Goal: Task Accomplishment & Management: Manage account settings

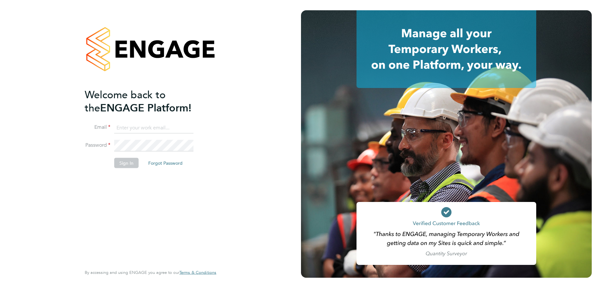
type input "[EMAIL_ADDRESS][DOMAIN_NAME]"
click at [152, 130] on input "weronika.rodzynko@danielowen.co.uk" at bounding box center [153, 128] width 79 height 12
click at [122, 165] on button "Sign In" at bounding box center [126, 163] width 24 height 10
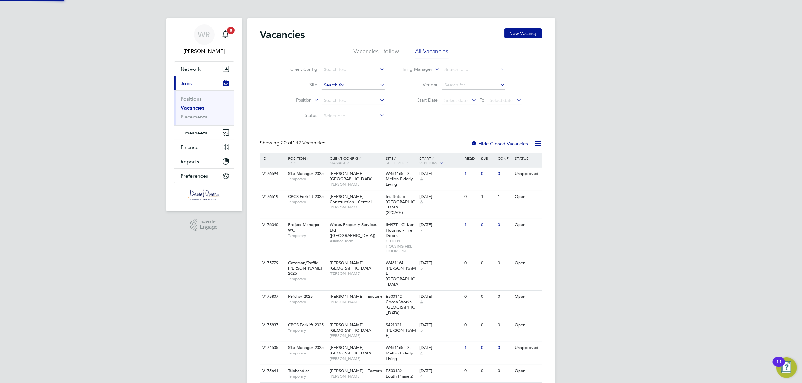
click at [329, 85] on input at bounding box center [353, 85] width 63 height 9
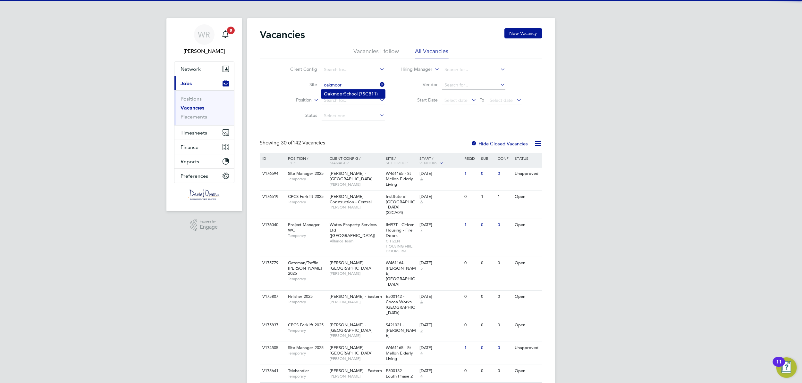
click at [353, 95] on li "Oakmoor School (75CB11)" at bounding box center [353, 94] width 64 height 9
type input "[GEOGRAPHIC_DATA] (75CB11)"
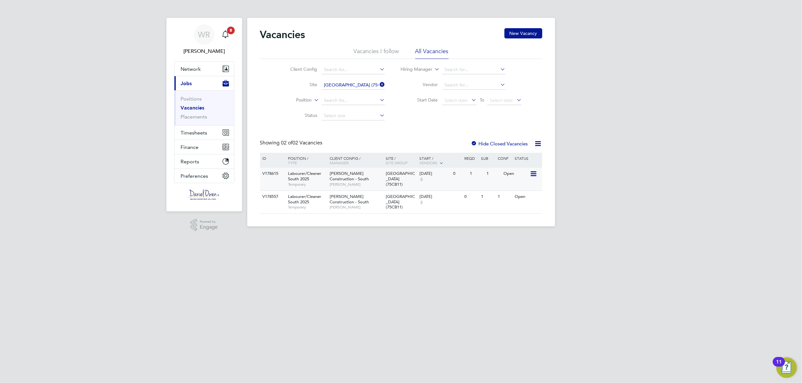
click at [358, 176] on span "[PERSON_NAME] Construction - South" at bounding box center [349, 176] width 39 height 11
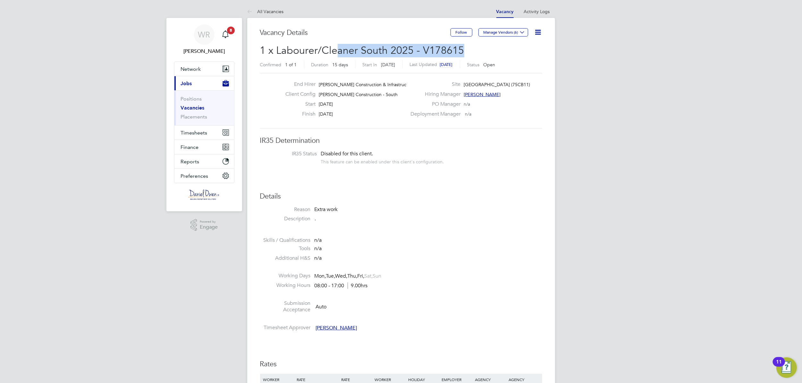
drag, startPoint x: 462, startPoint y: 53, endPoint x: 335, endPoint y: 54, distance: 126.7
click at [336, 54] on h2 "1 x Labourer/Cleaner South 2025 - V178615 Confirmed 1 of 1 Duration 15 days Sta…" at bounding box center [401, 57] width 282 height 27
drag, startPoint x: 335, startPoint y: 54, endPoint x: 335, endPoint y: 49, distance: 4.8
click at [334, 53] on span "1 x Labourer/Cleaner South 2025 - V178615" at bounding box center [362, 50] width 204 height 13
